Goal: Information Seeking & Learning: Learn about a topic

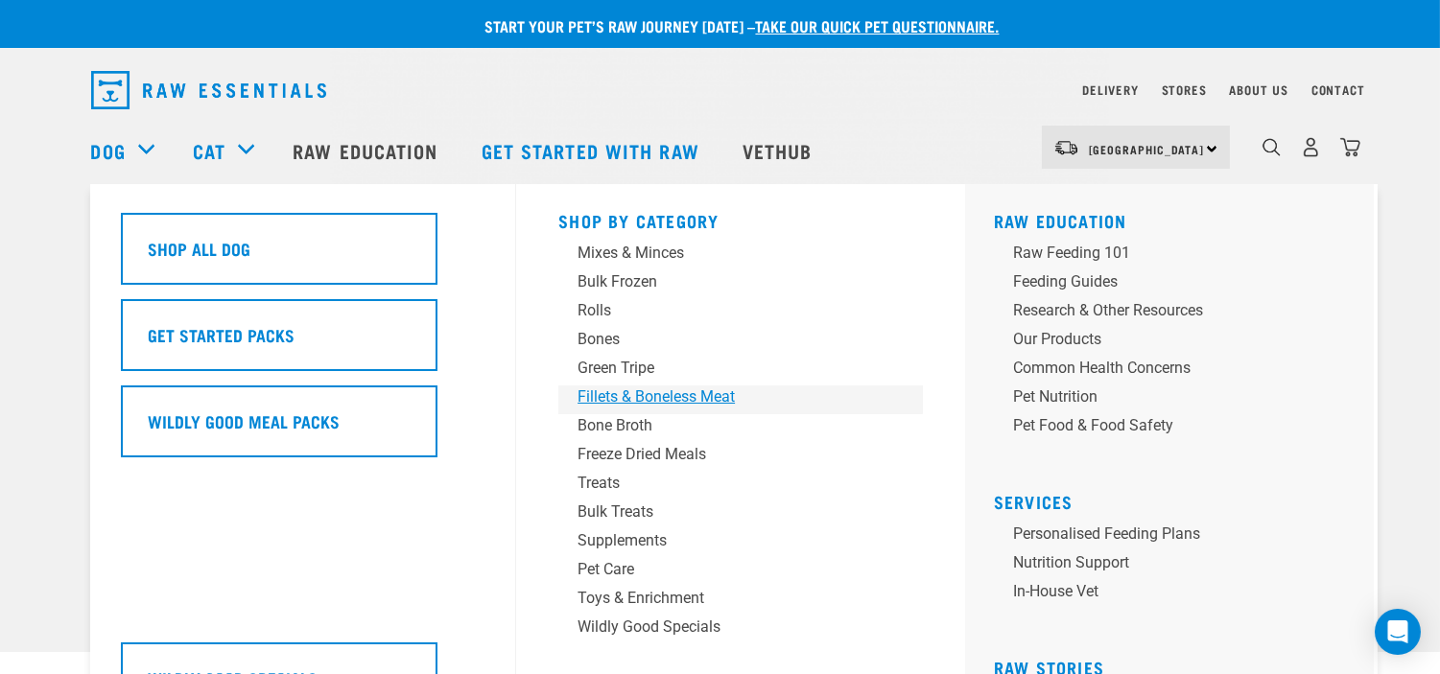
click at [702, 408] on div "Fillets & Boneless Meat" at bounding box center [726, 397] width 299 height 23
click at [707, 396] on div "Fillets & Boneless Meat" at bounding box center [726, 397] width 299 height 23
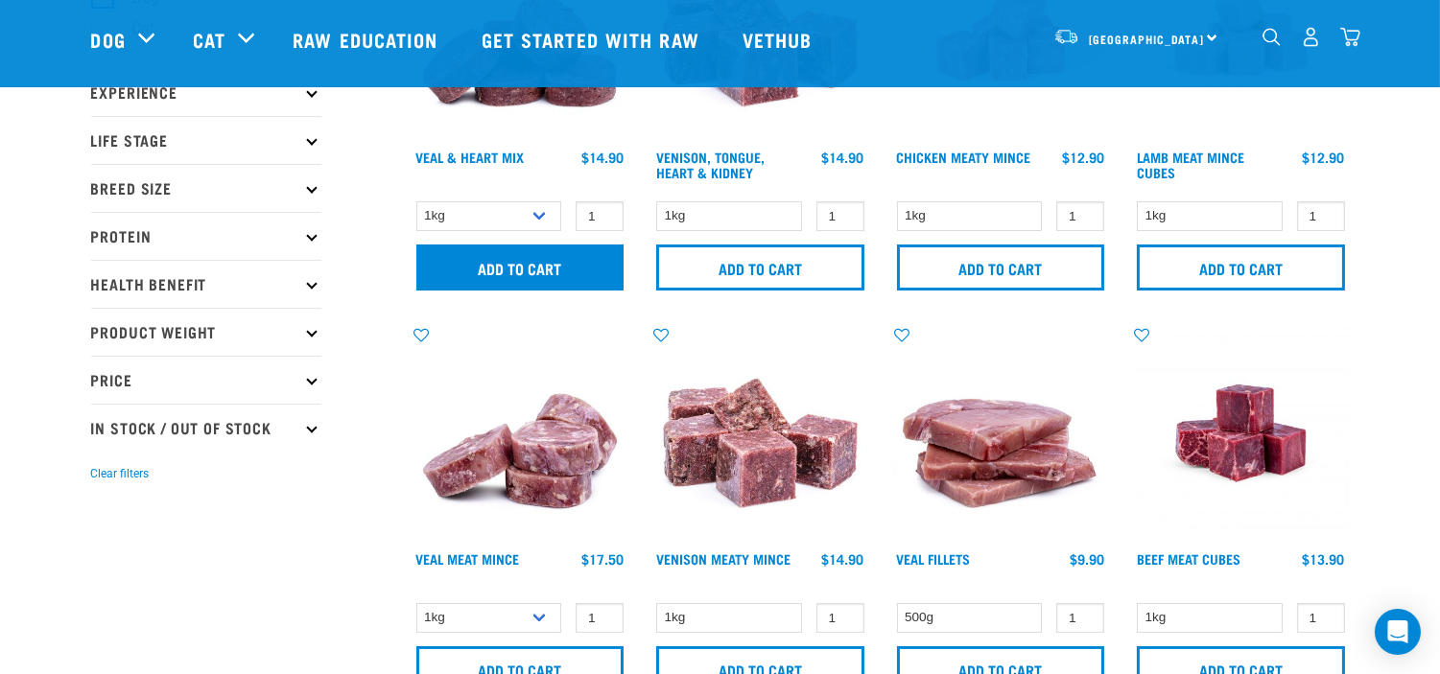
scroll to position [319, 0]
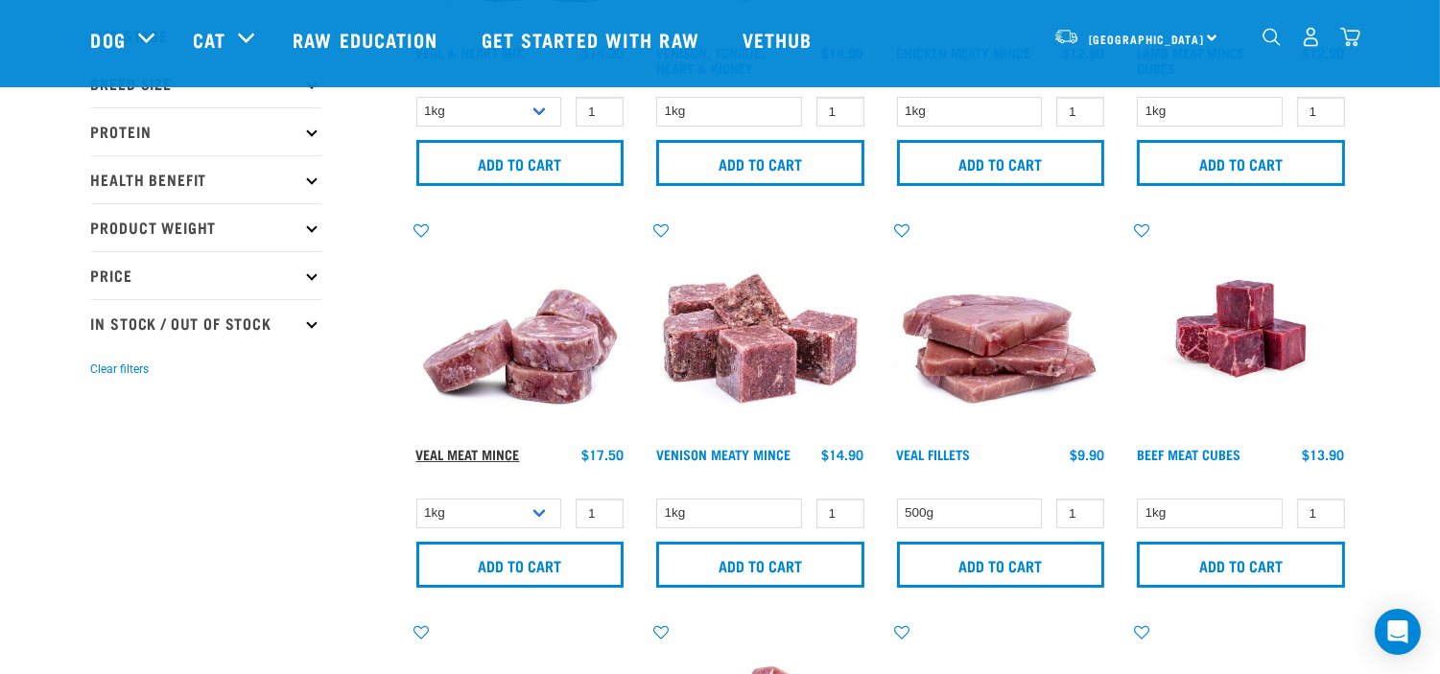
click at [510, 457] on link "Veal Meat Mince" at bounding box center [468, 454] width 104 height 7
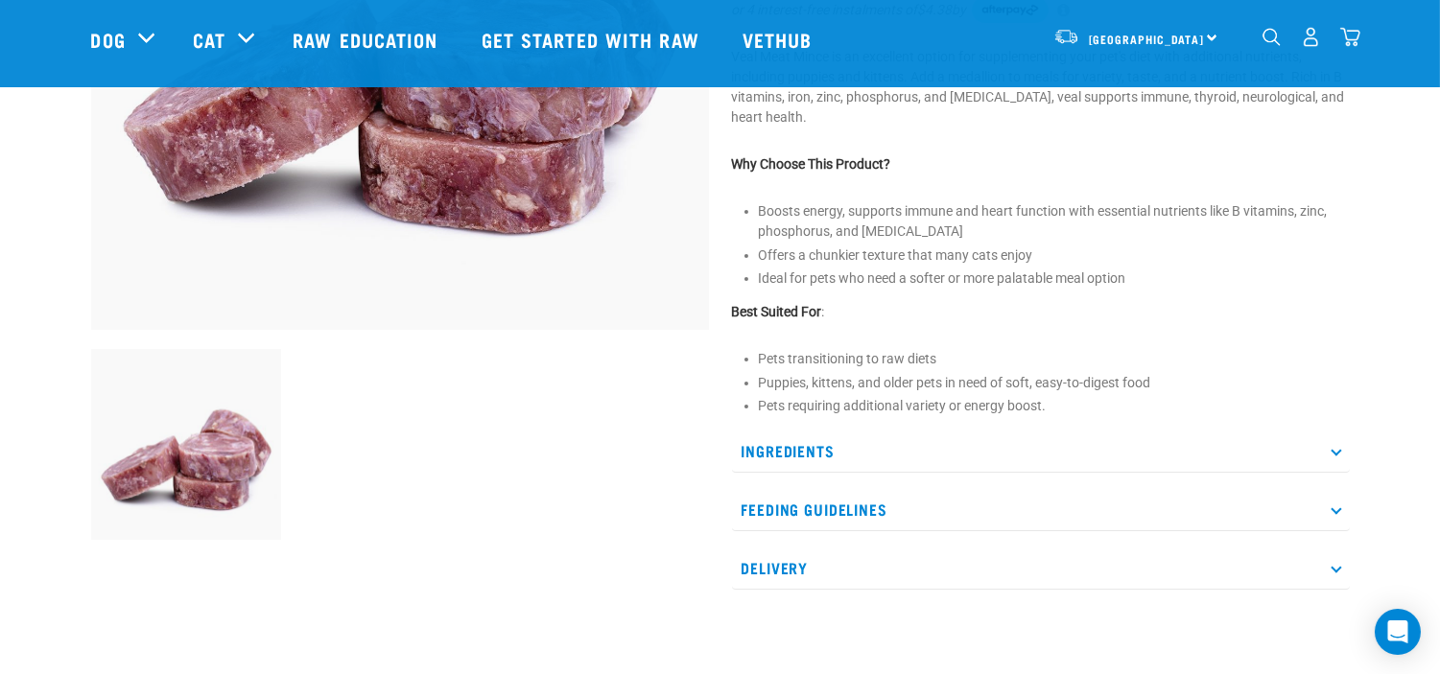
scroll to position [426, 0]
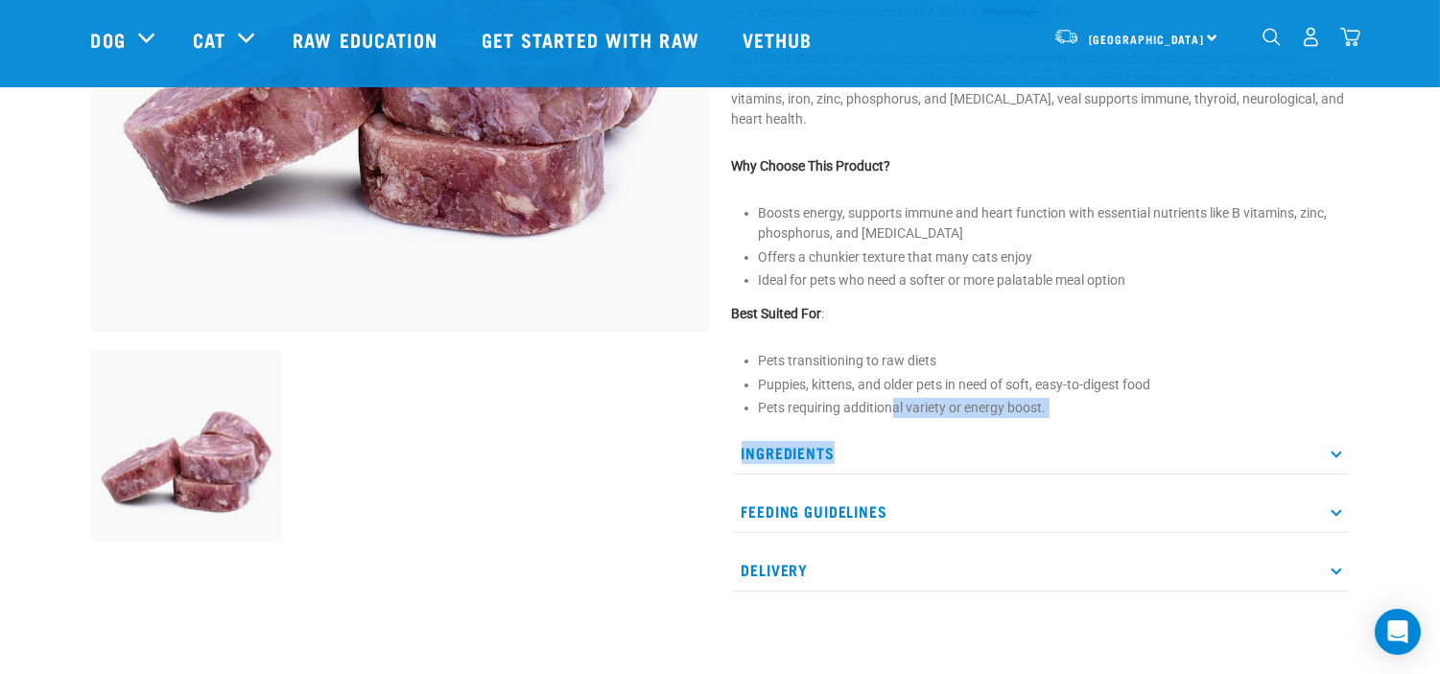
drag, startPoint x: 860, startPoint y: 453, endPoint x: 892, endPoint y: 408, distance: 55.1
click at [892, 408] on div "Veal Meat Mince" at bounding box center [1040, 153] width 641 height 930
click at [1240, 375] on li "Puppies, kittens, and older pets in need of soft, easy-to-digest food" at bounding box center [1054, 385] width 591 height 20
drag, startPoint x: 820, startPoint y: 408, endPoint x: 864, endPoint y: 386, distance: 49.3
click at [752, 400] on div "Veal Meat Mince" at bounding box center [1040, 153] width 641 height 930
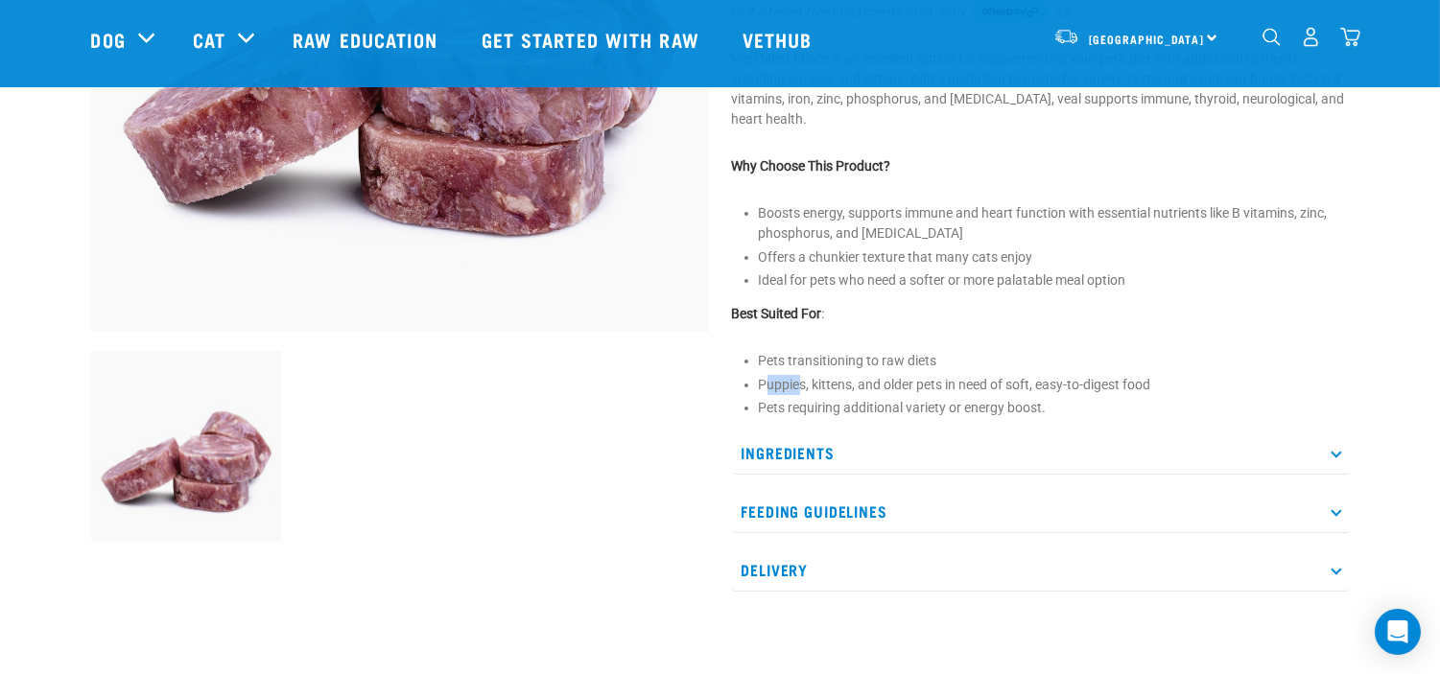
drag, startPoint x: 791, startPoint y: 391, endPoint x: 807, endPoint y: 401, distance: 18.1
click at [800, 391] on li "Puppies, kittens, and older pets in need of soft, easy-to-digest food" at bounding box center [1054, 385] width 591 height 20
click at [801, 418] on div "Veal Meat Mince" at bounding box center [1040, 153] width 641 height 930
drag, startPoint x: 760, startPoint y: 398, endPoint x: 1201, endPoint y: 403, distance: 441.2
click at [1201, 403] on li "Pets requiring additional variety or energy boost." at bounding box center [1054, 408] width 591 height 20
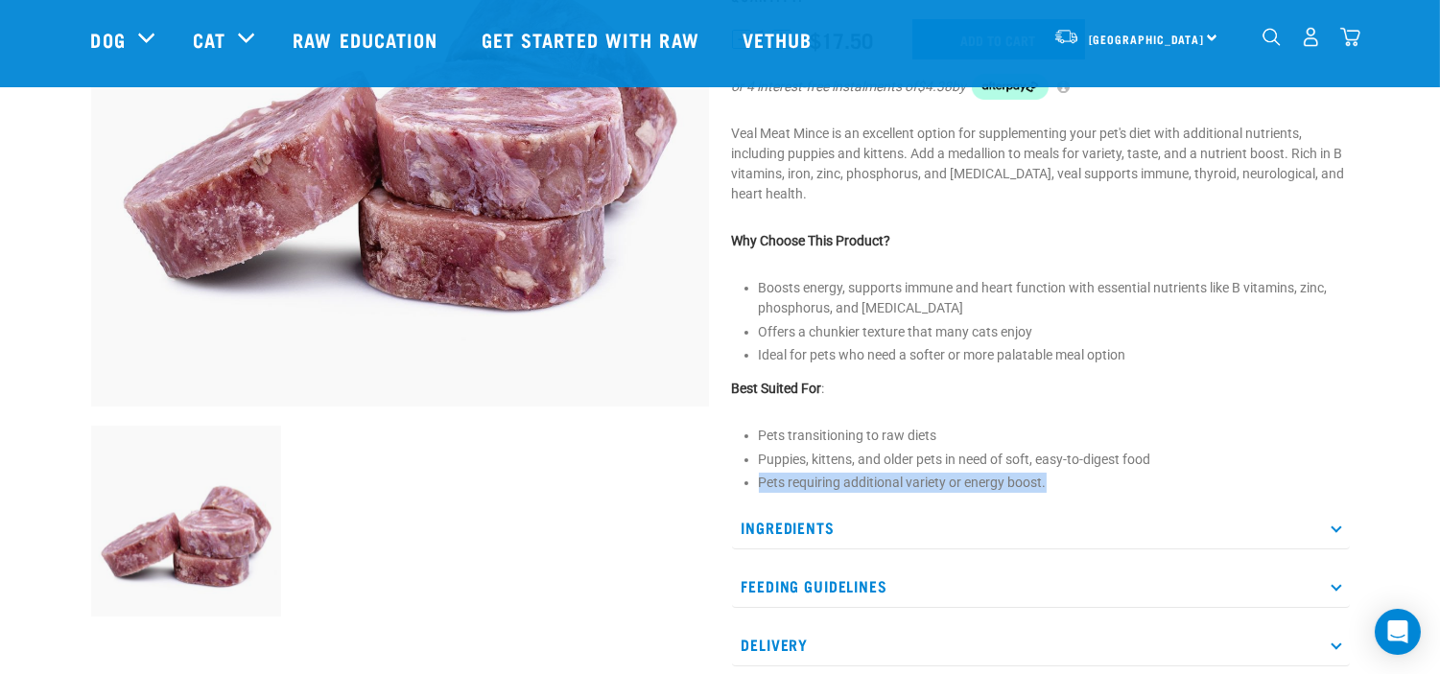
scroll to position [319, 0]
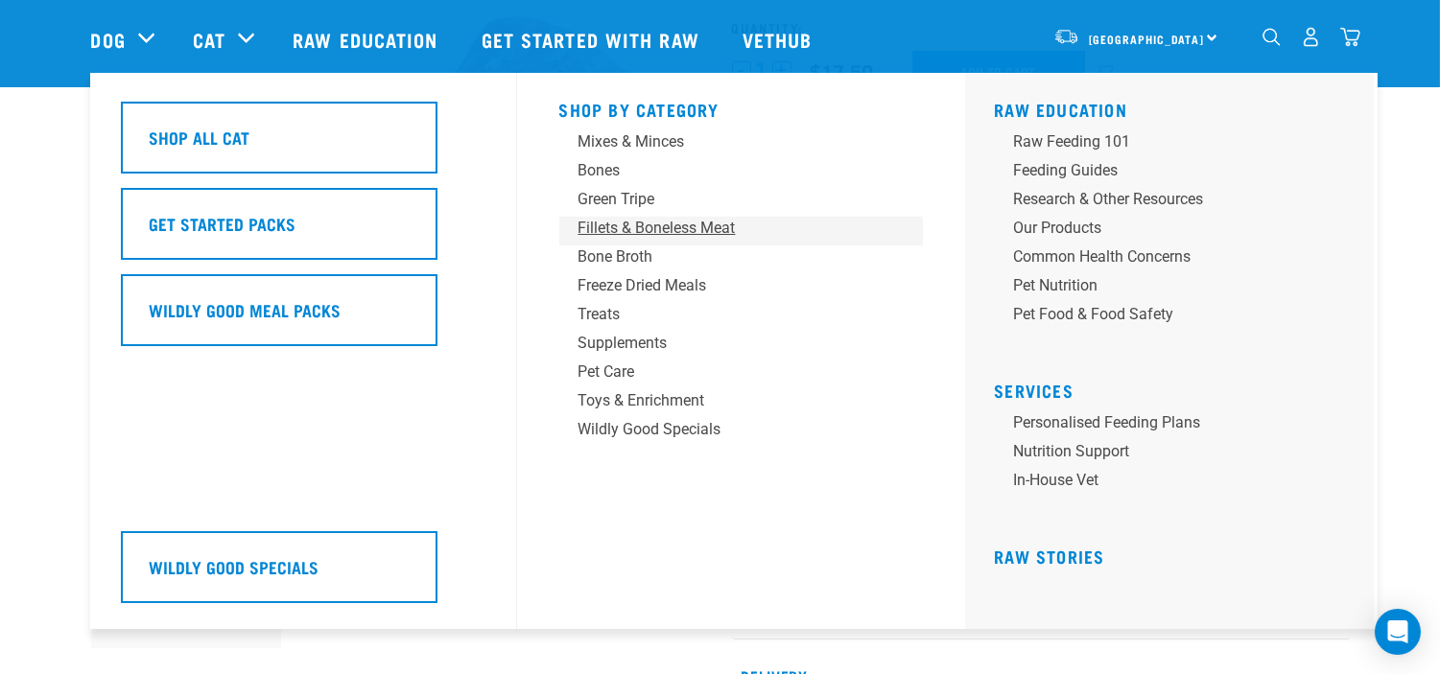
click at [657, 223] on div "Fillets & Boneless Meat" at bounding box center [727, 228] width 299 height 23
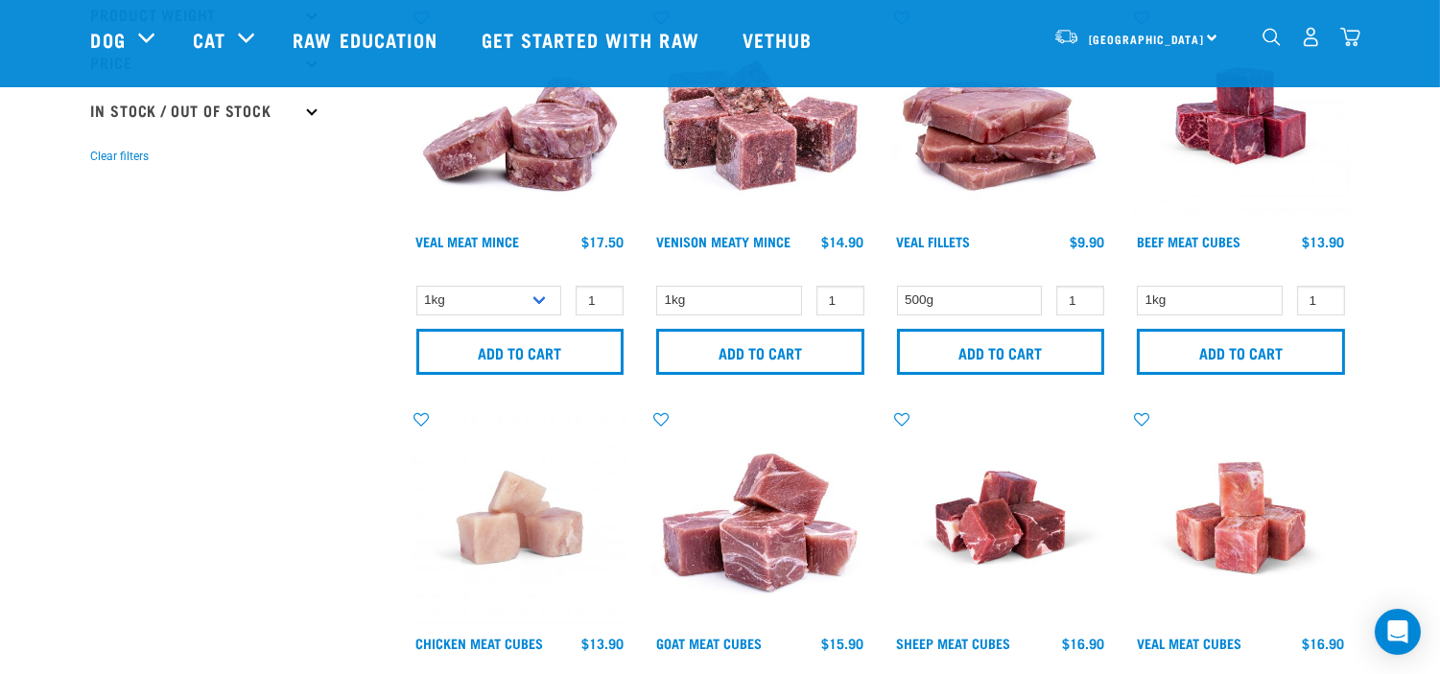
scroll to position [426, 0]
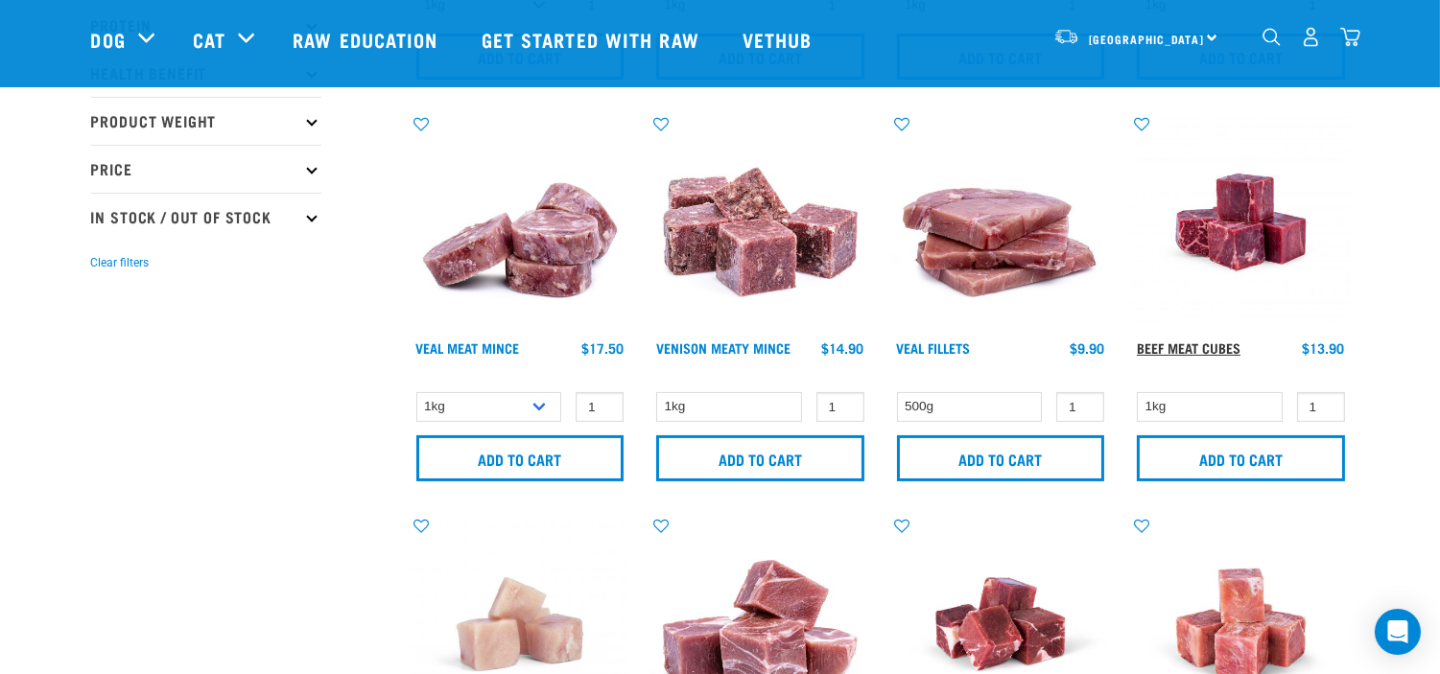
click at [1208, 344] on link "Beef Meat Cubes" at bounding box center [1189, 347] width 104 height 7
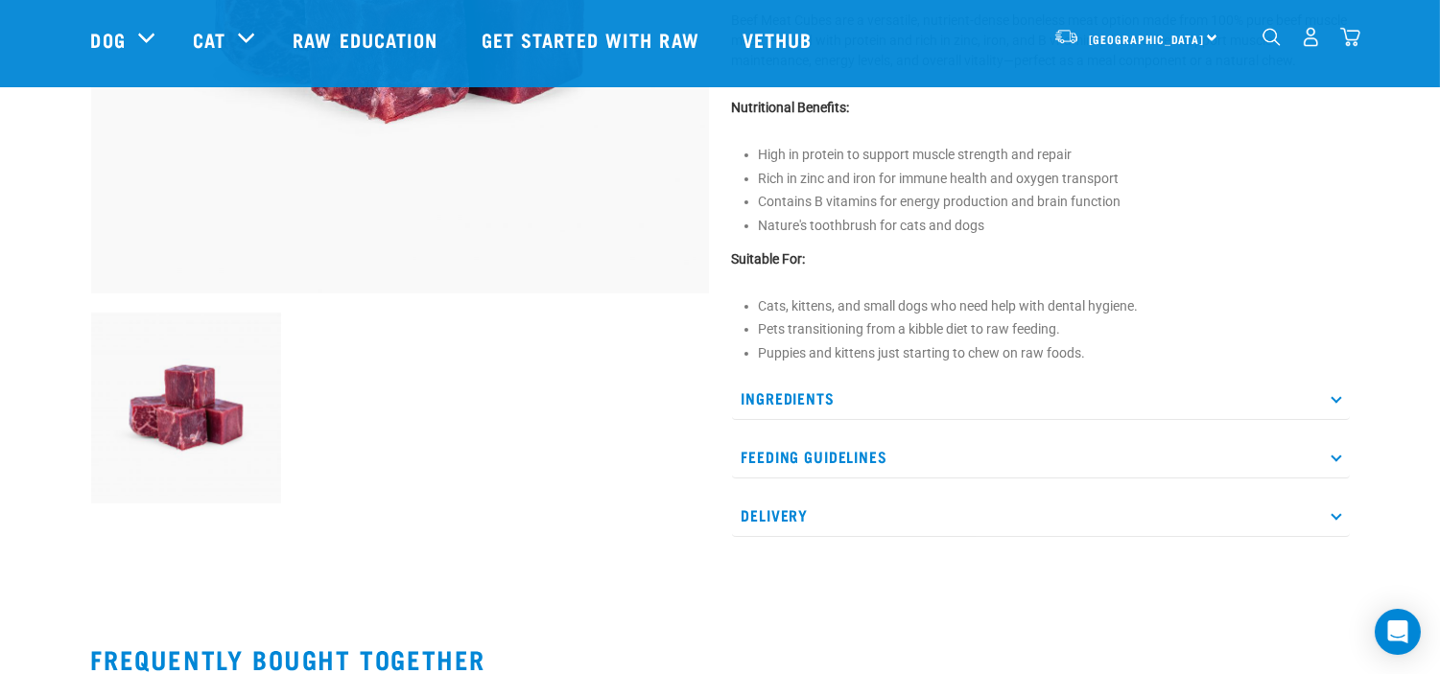
scroll to position [426, 0]
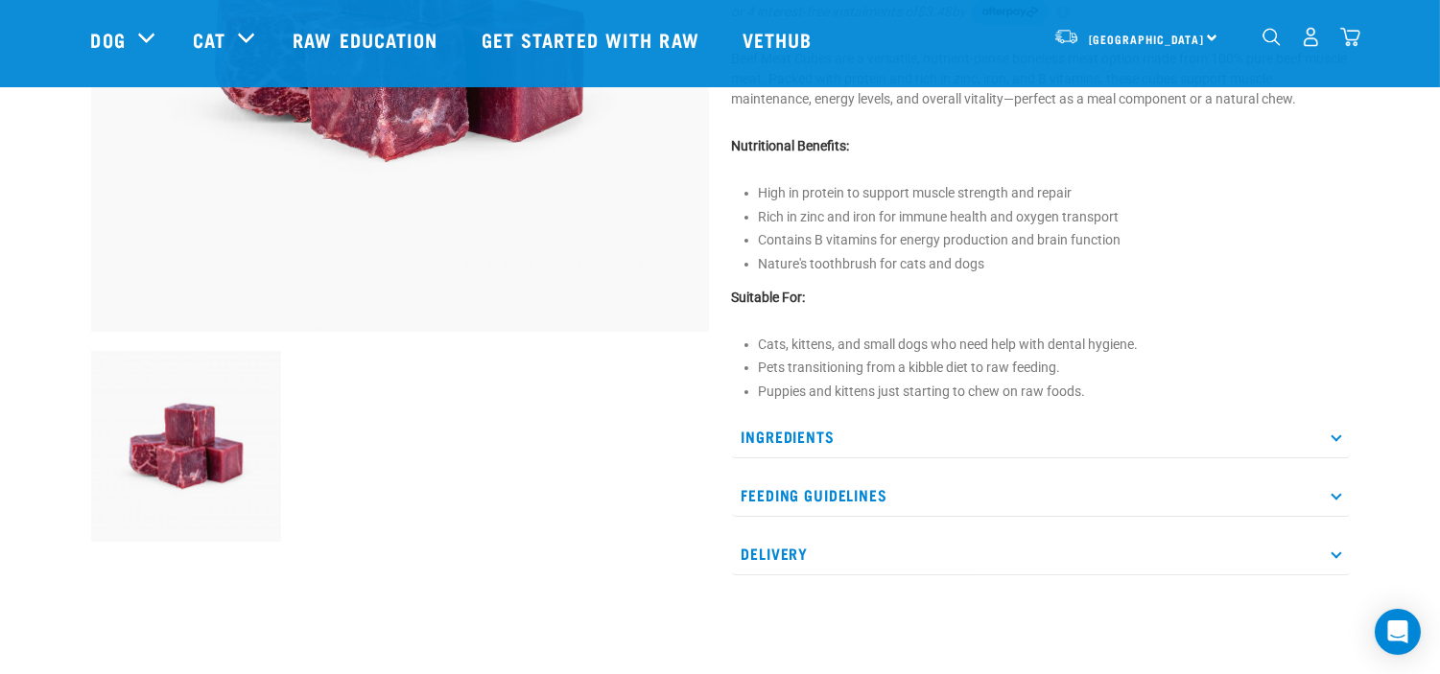
drag, startPoint x: 717, startPoint y: 438, endPoint x: 902, endPoint y: 396, distance: 188.9
drag, startPoint x: 902, startPoint y: 396, endPoint x: 845, endPoint y: 374, distance: 60.7
click at [845, 374] on li "Pets transitioning from a kibble diet to raw feeding." at bounding box center [1054, 368] width 591 height 20
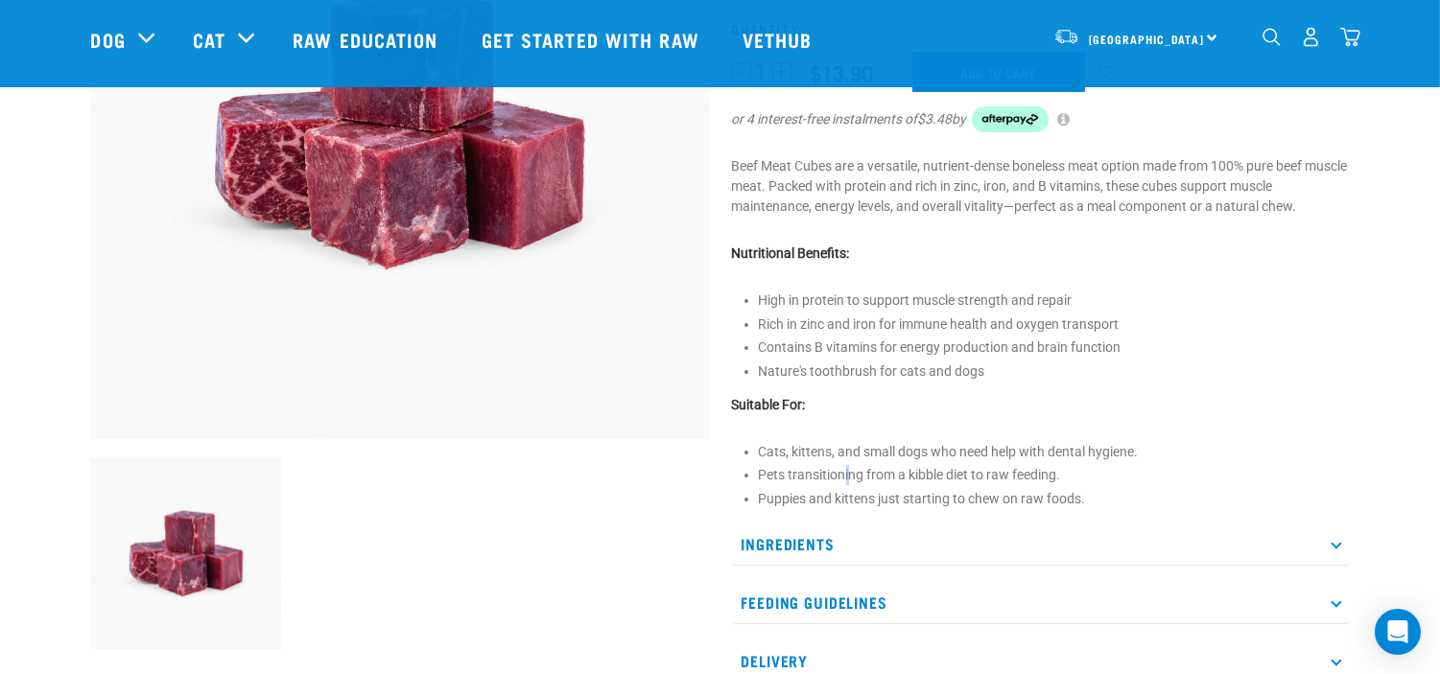
scroll to position [319, 0]
click at [859, 488] on li "Puppies and kittens just starting to chew on raw foods." at bounding box center [1054, 498] width 591 height 20
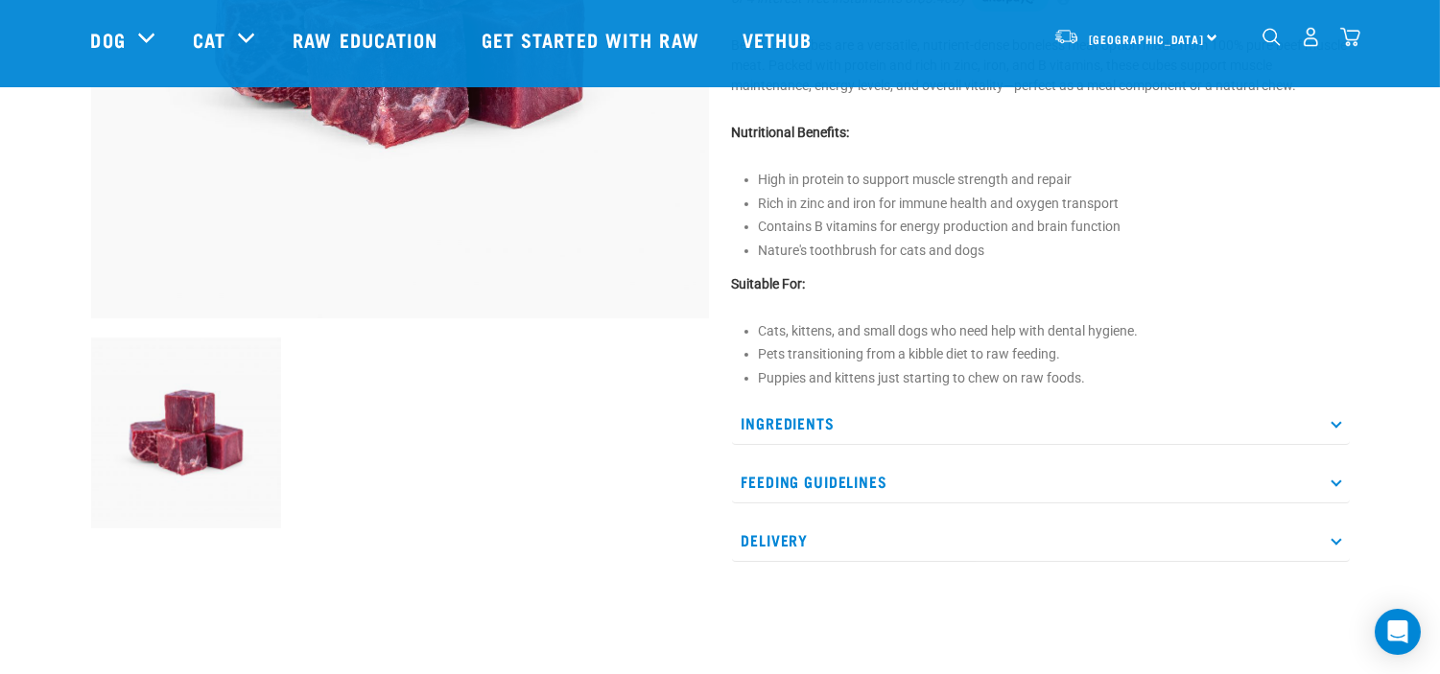
scroll to position [639, 0]
